Goal: Task Accomplishment & Management: Use online tool/utility

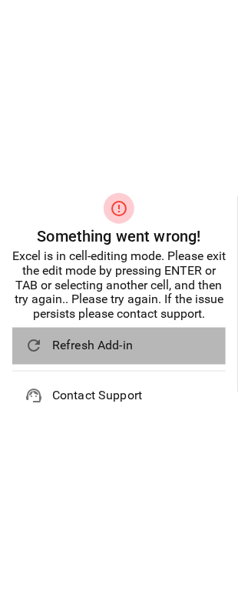
drag, startPoint x: 0, startPoint y: 0, endPoint x: 70, endPoint y: 349, distance: 356.0
click at [70, 349] on span "Refresh Add-in" at bounding box center [132, 346] width 161 height 18
